Goal: Find specific page/section: Find specific page/section

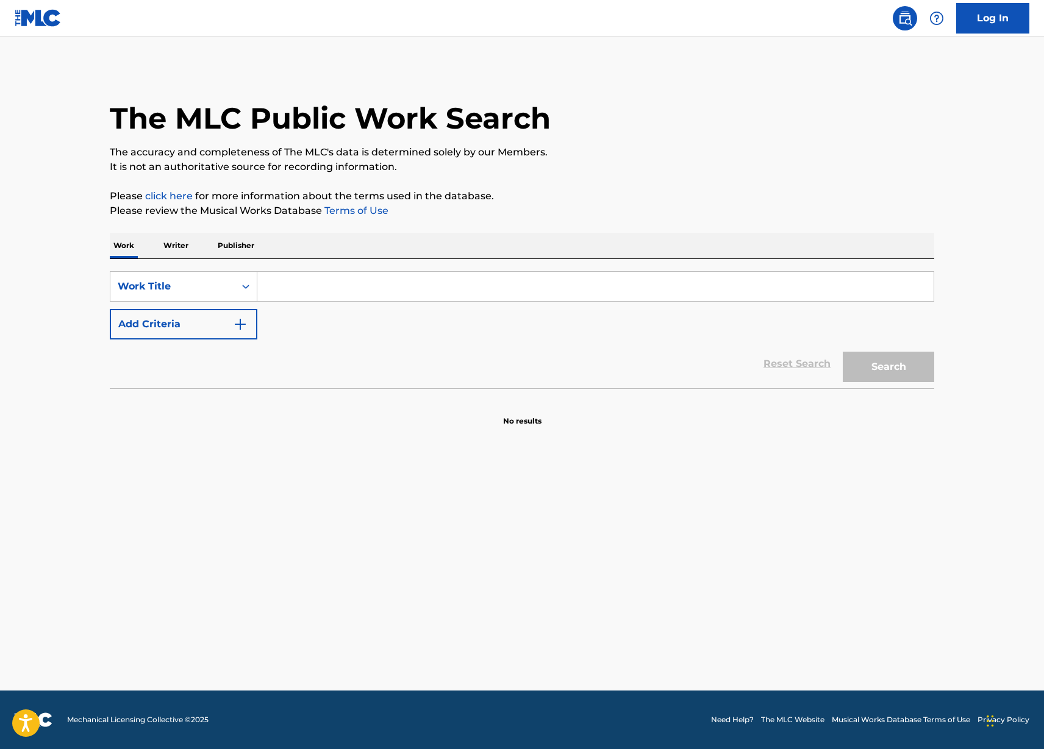
drag, startPoint x: 0, startPoint y: 0, endPoint x: 387, endPoint y: 274, distance: 474.0
click at [387, 274] on input "Search Form" at bounding box center [595, 286] width 676 height 29
type input "won't be too long"
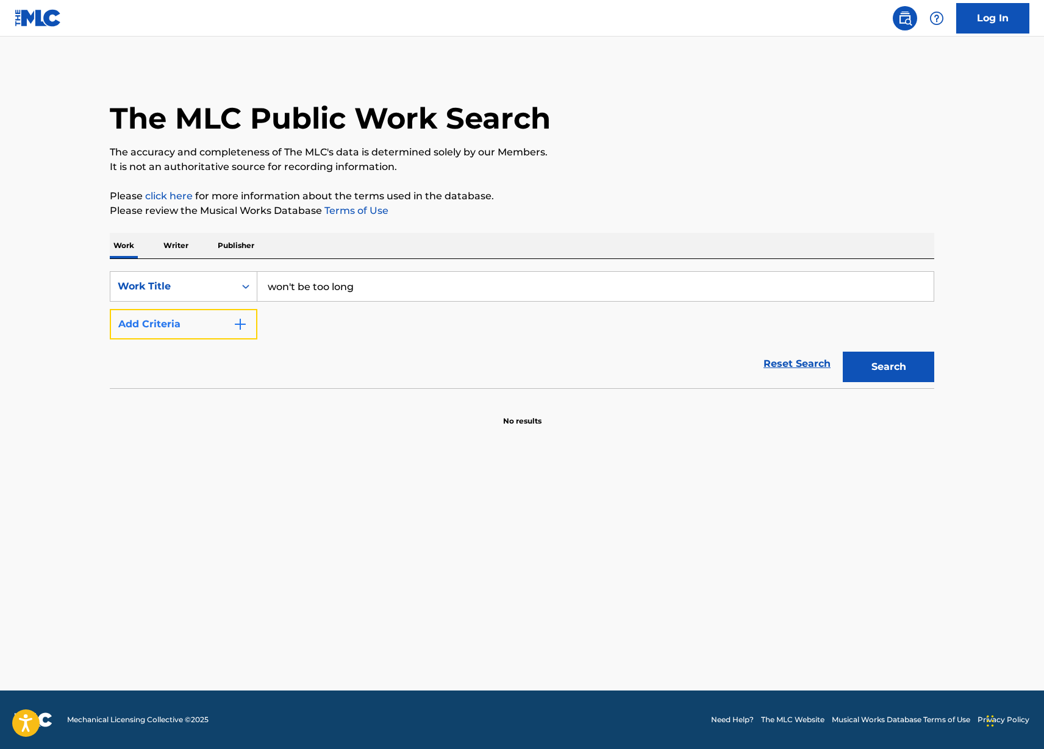
click at [233, 323] on img "Search Form" at bounding box center [240, 324] width 15 height 15
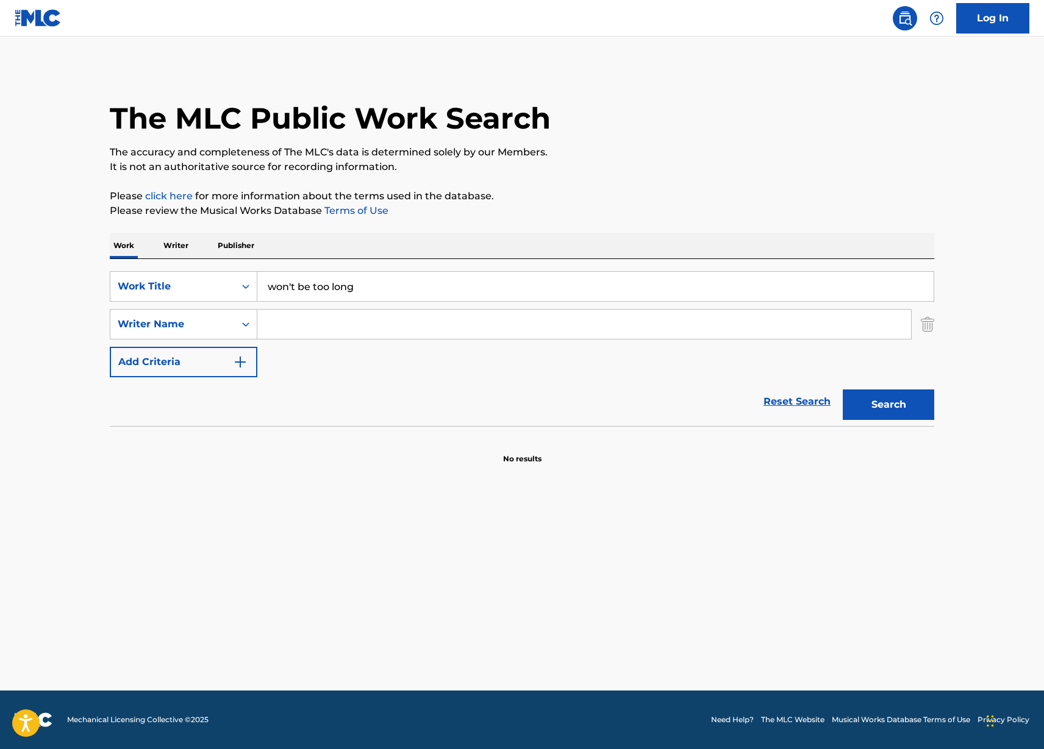
click at [282, 326] on input "Search Form" at bounding box center [584, 324] width 654 height 29
click at [843, 390] on button "Search" at bounding box center [888, 405] width 91 height 30
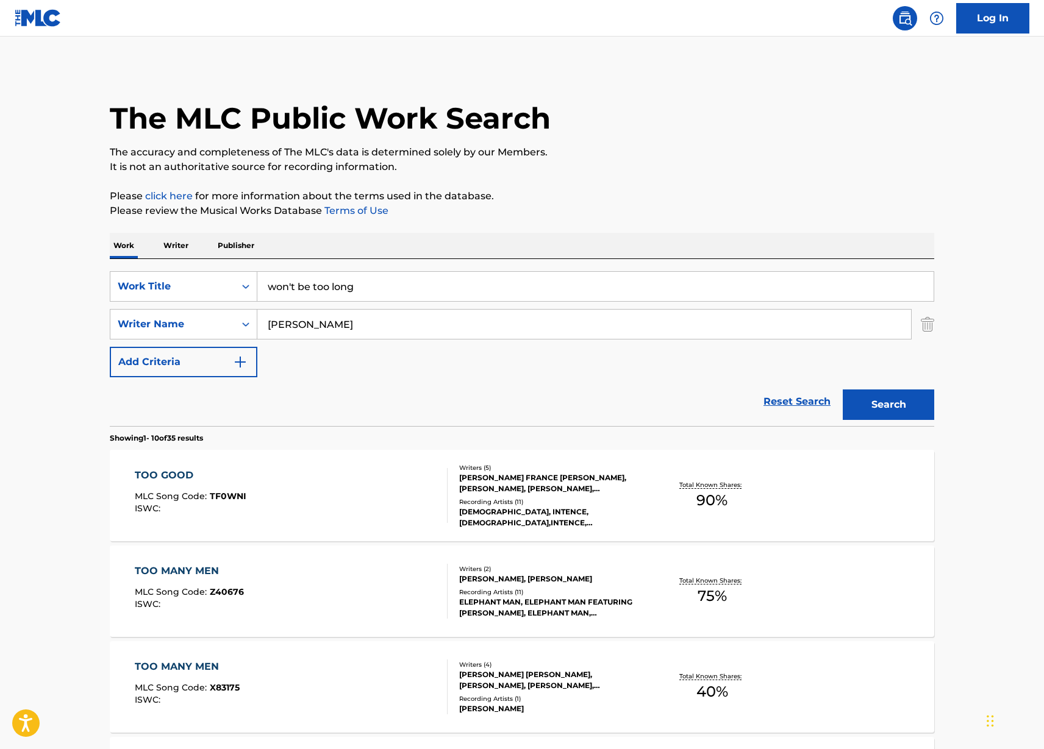
click at [843, 390] on button "Search" at bounding box center [888, 405] width 91 height 30
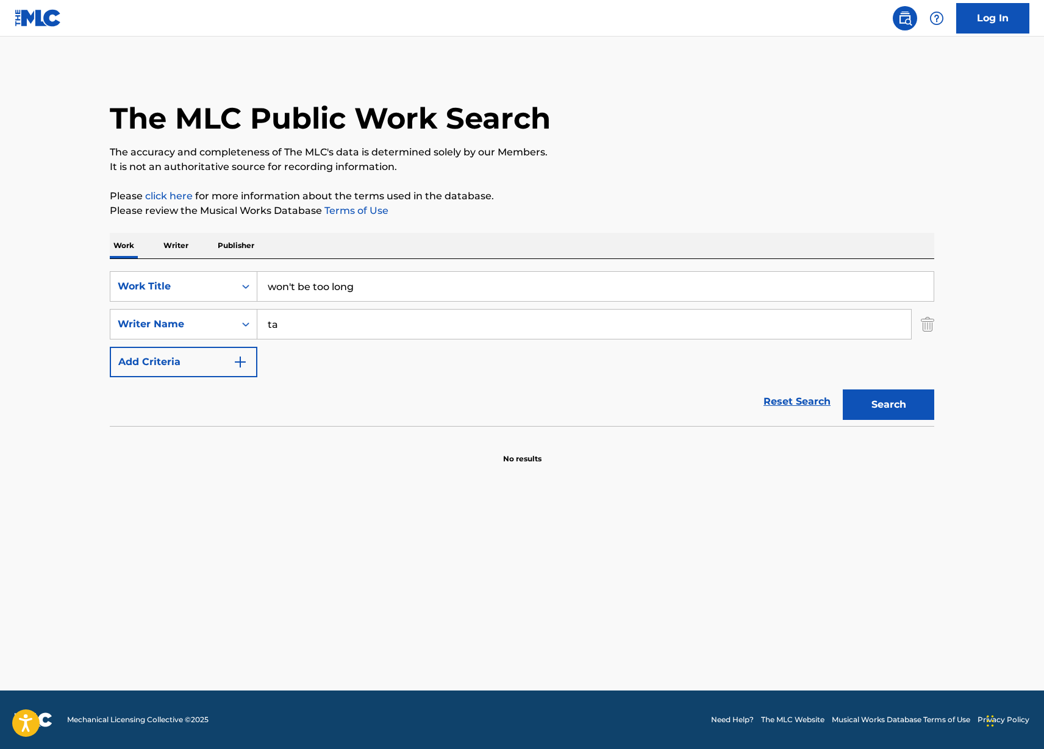
type input "t"
type input "[PERSON_NAME]"
click at [843, 390] on button "Search" at bounding box center [888, 405] width 91 height 30
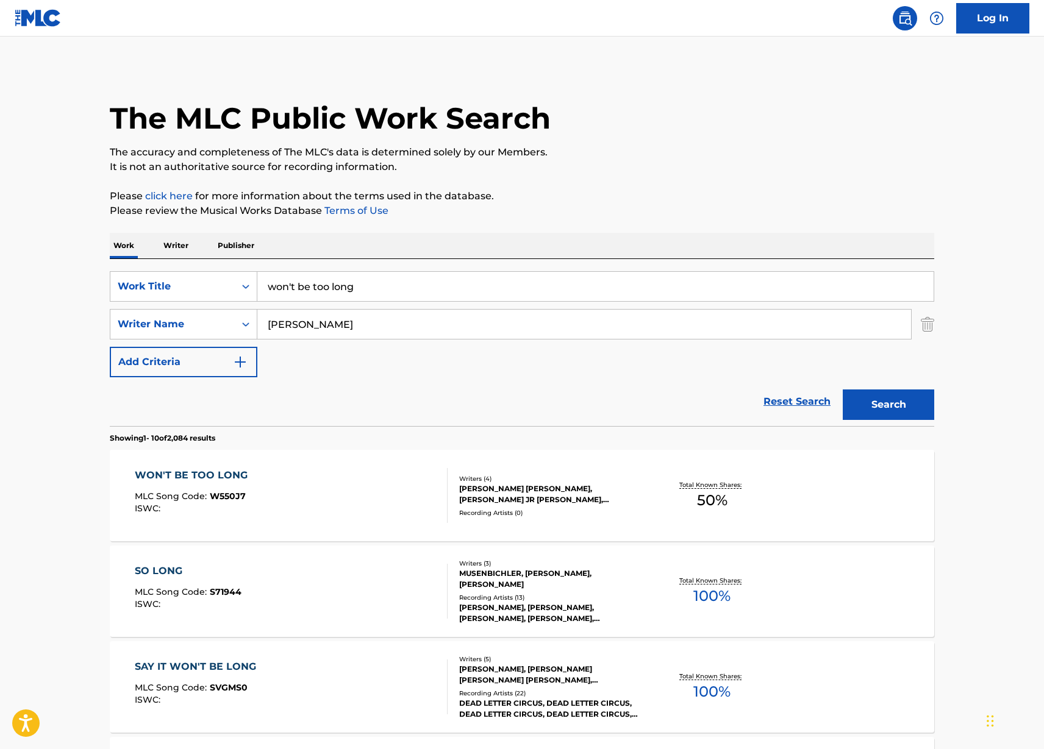
click at [198, 474] on div "WON'T BE TOO LONG" at bounding box center [194, 475] width 119 height 15
